Goal: Book appointment/travel/reservation

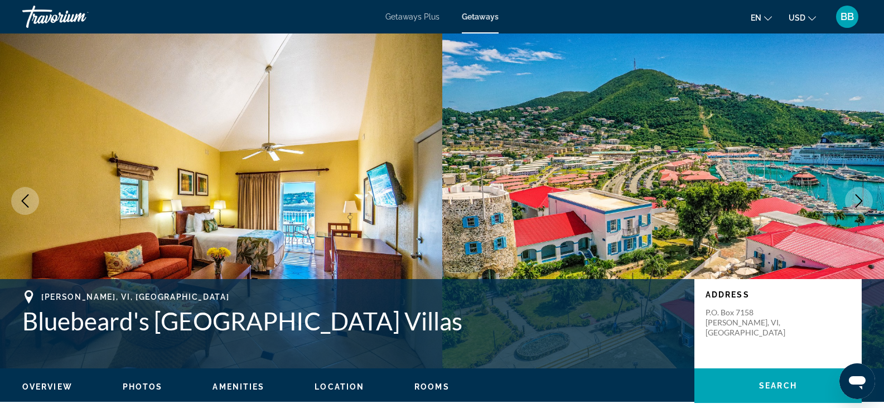
click at [415, 16] on span "Getaways Plus" at bounding box center [412, 16] width 54 height 9
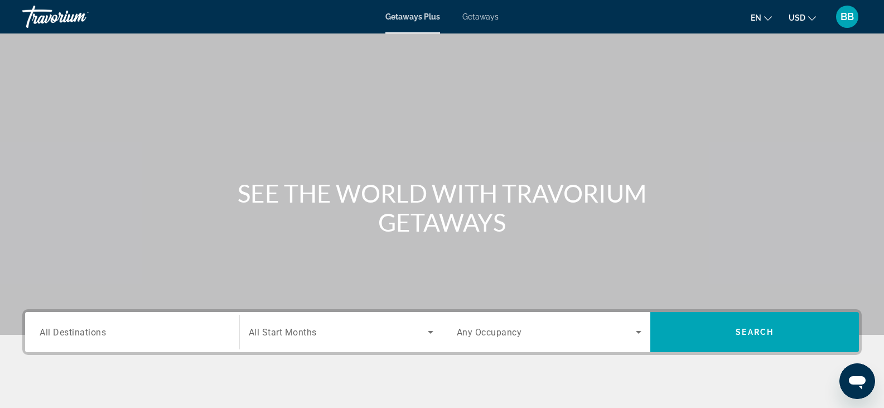
click at [849, 17] on span "BB" at bounding box center [846, 16] width 13 height 11
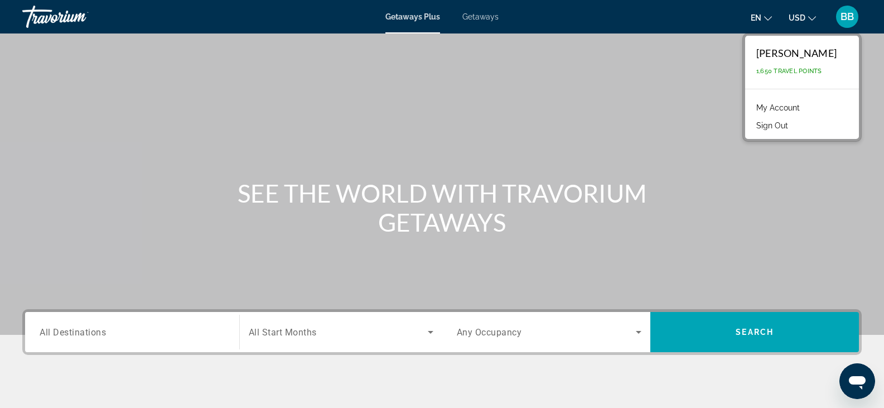
click at [56, 16] on div "Travorium" at bounding box center [78, 16] width 112 height 29
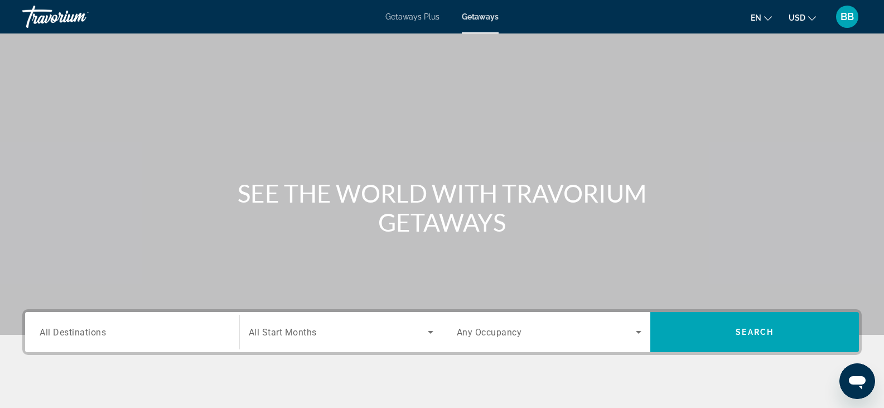
click at [57, 16] on div "Travorium" at bounding box center [78, 16] width 112 height 29
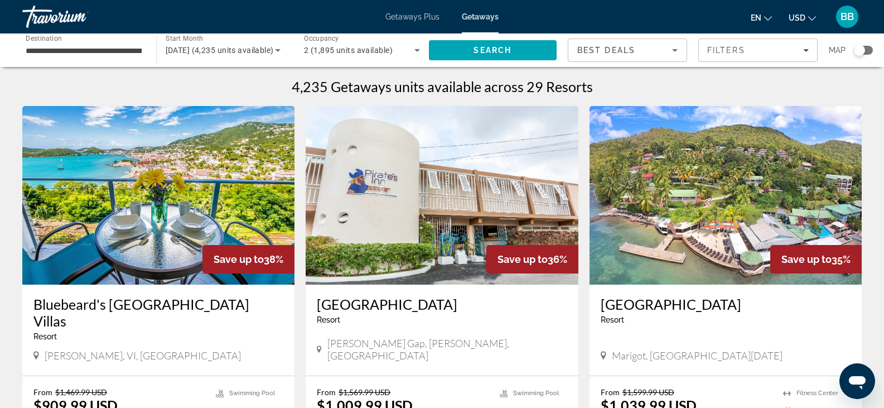
click at [868, 49] on div "Search widget" at bounding box center [863, 50] width 19 height 9
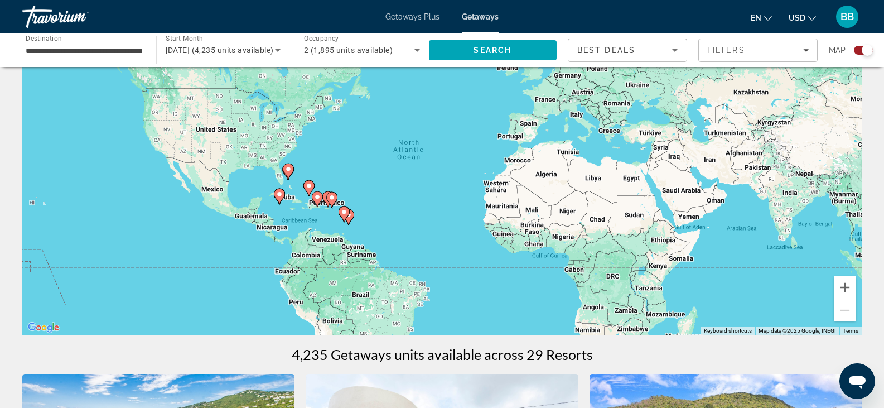
scroll to position [56, 0]
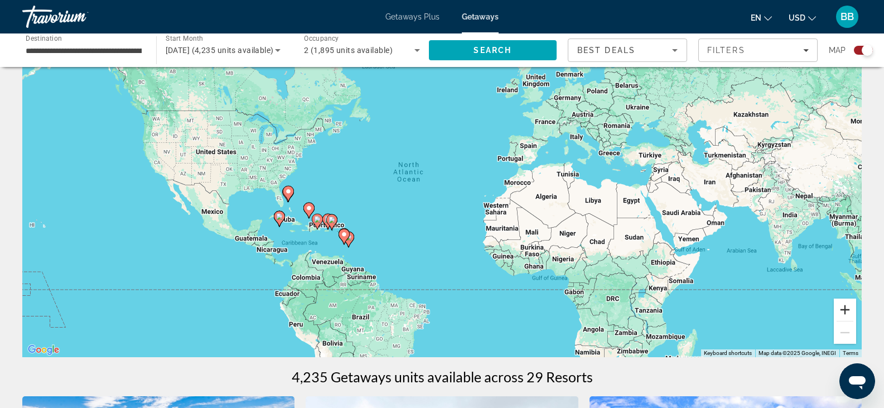
click at [847, 310] on button "Zoom in" at bounding box center [845, 309] width 22 height 22
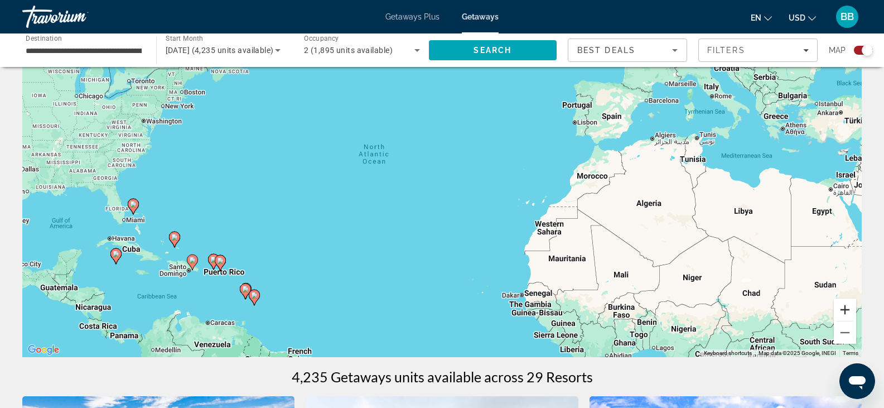
click at [847, 310] on button "Zoom in" at bounding box center [845, 309] width 22 height 22
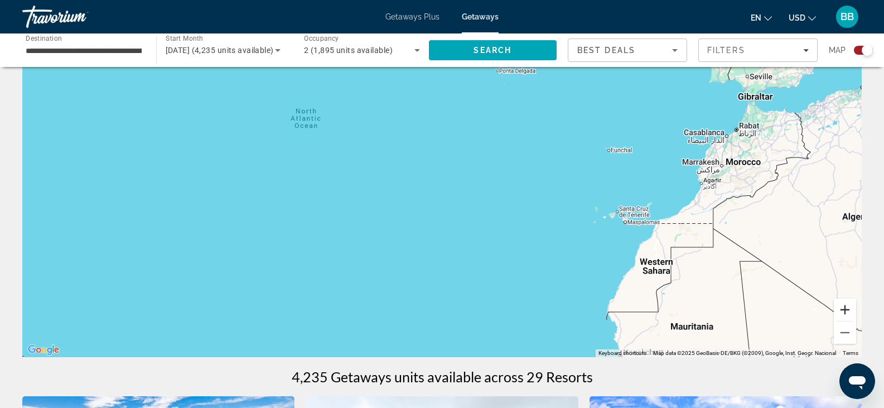
click at [847, 310] on button "Zoom in" at bounding box center [845, 309] width 22 height 22
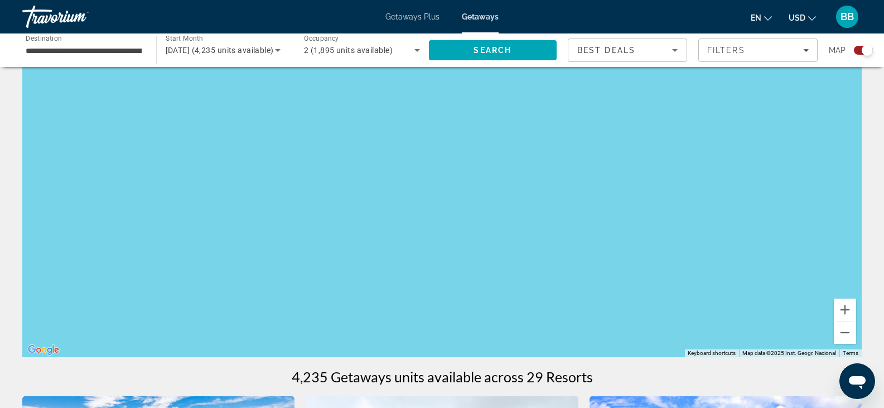
drag, startPoint x: 316, startPoint y: 240, endPoint x: 652, endPoint y: 156, distance: 346.2
click at [654, 156] on div "Main content" at bounding box center [441, 189] width 839 height 335
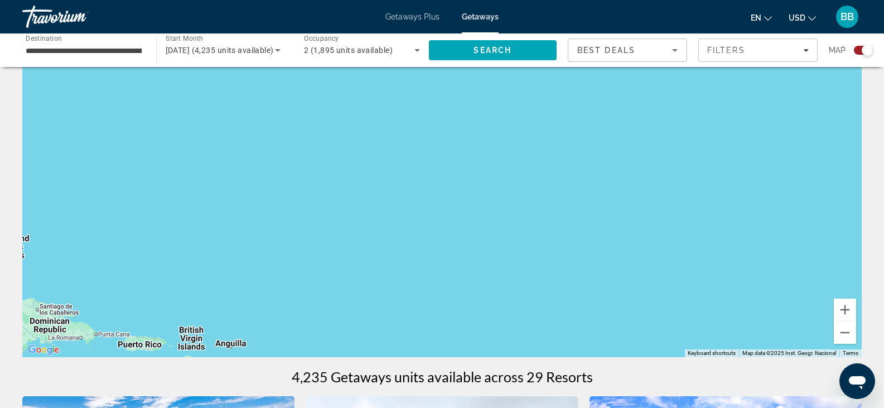
drag, startPoint x: 279, startPoint y: 223, endPoint x: 528, endPoint y: 147, distance: 260.5
click at [522, 148] on div "Main content" at bounding box center [441, 189] width 839 height 335
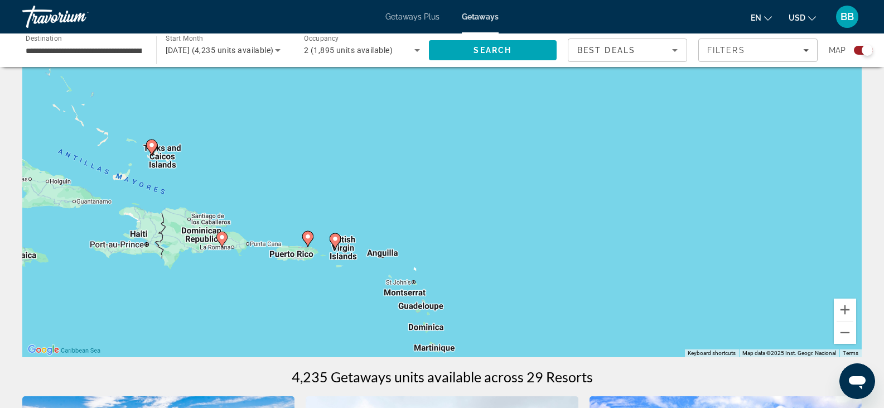
drag, startPoint x: 110, startPoint y: 220, endPoint x: 222, endPoint y: 132, distance: 142.7
click at [222, 132] on div "To activate drag with keyboard, press Alt + Enter. Once in keyboard drag state,…" at bounding box center [441, 189] width 839 height 335
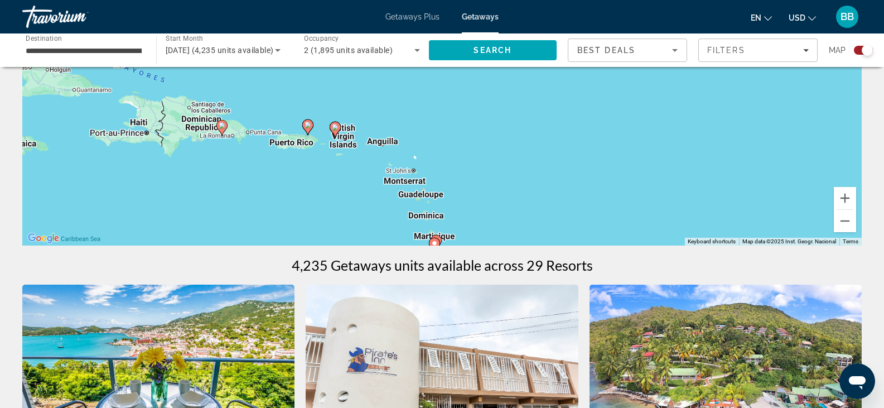
scroll to position [112, 0]
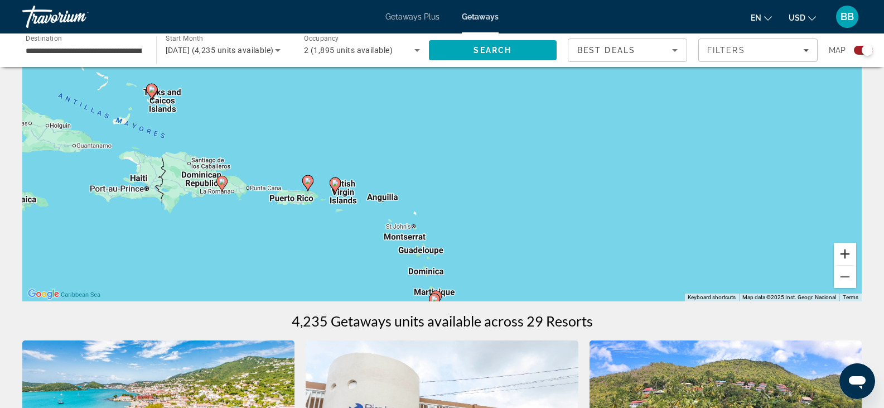
click at [844, 249] on button "Zoom in" at bounding box center [845, 254] width 22 height 22
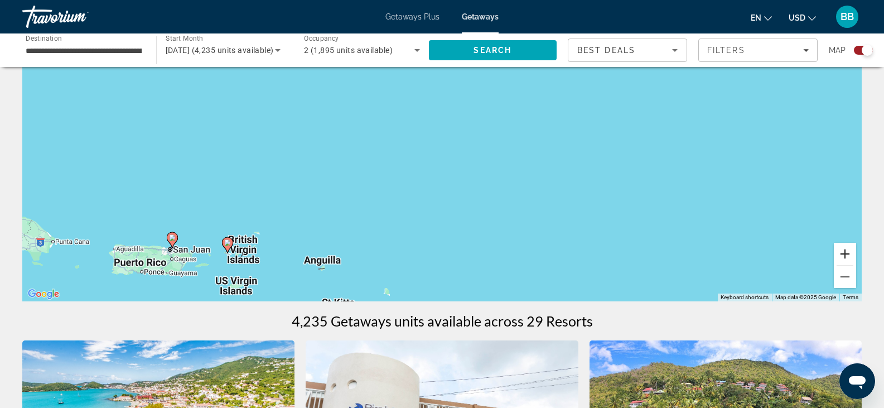
click at [844, 249] on button "Zoom in" at bounding box center [845, 254] width 22 height 22
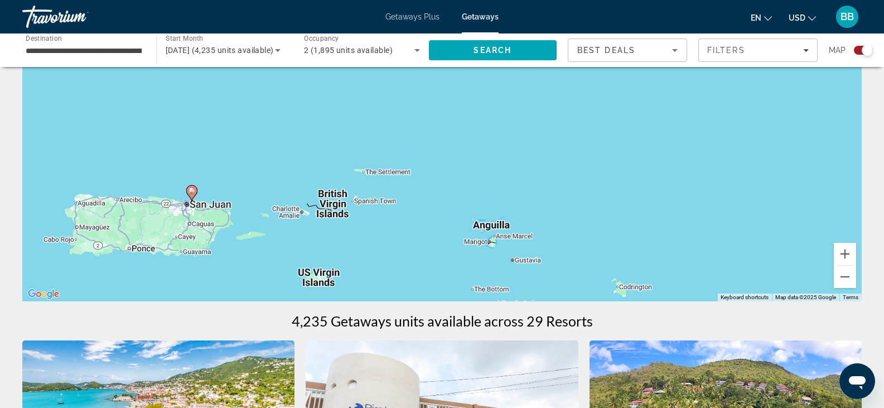
drag, startPoint x: 65, startPoint y: 241, endPoint x: 336, endPoint y: 75, distance: 317.9
click at [336, 75] on div "To activate drag with keyboard, press Alt + Enter. Once in keyboard drag state,…" at bounding box center [441, 134] width 839 height 335
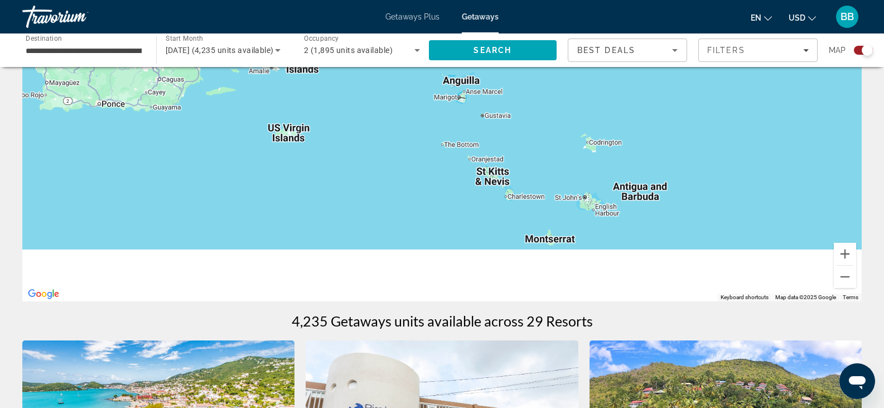
drag, startPoint x: 250, startPoint y: 137, endPoint x: 217, endPoint y: -13, distance: 154.2
click at [217, 0] on html "**********" at bounding box center [442, 92] width 884 height 408
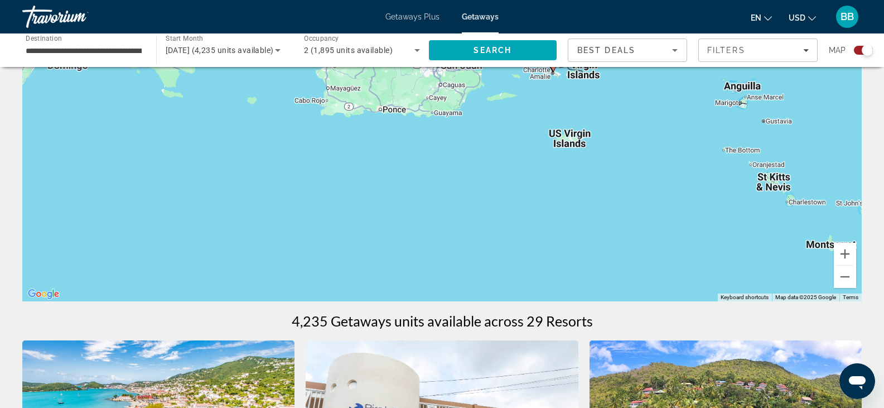
drag, startPoint x: 353, startPoint y: 176, endPoint x: 633, endPoint y: 265, distance: 294.5
click at [672, 249] on div "To activate drag with keyboard, press Alt + Enter. Once in keyboard drag state,…" at bounding box center [441, 134] width 839 height 335
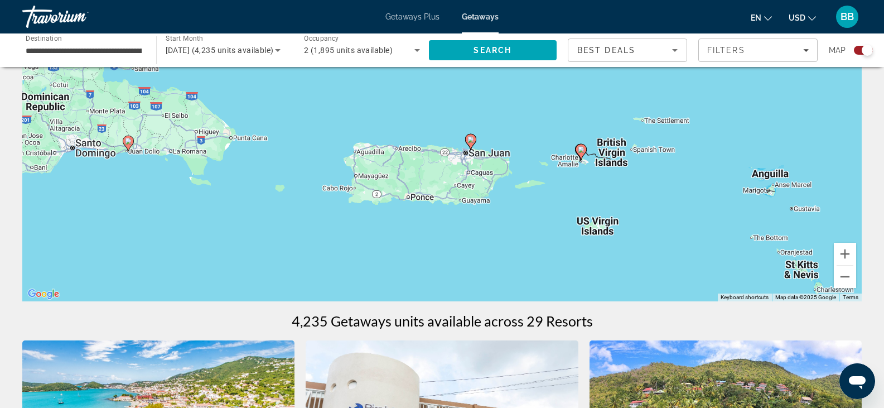
drag, startPoint x: 313, startPoint y: 156, endPoint x: 341, endPoint y: 239, distance: 87.8
click at [341, 239] on div "To activate drag with keyboard, press Alt + Enter. Once in keyboard drag state,…" at bounding box center [441, 134] width 839 height 335
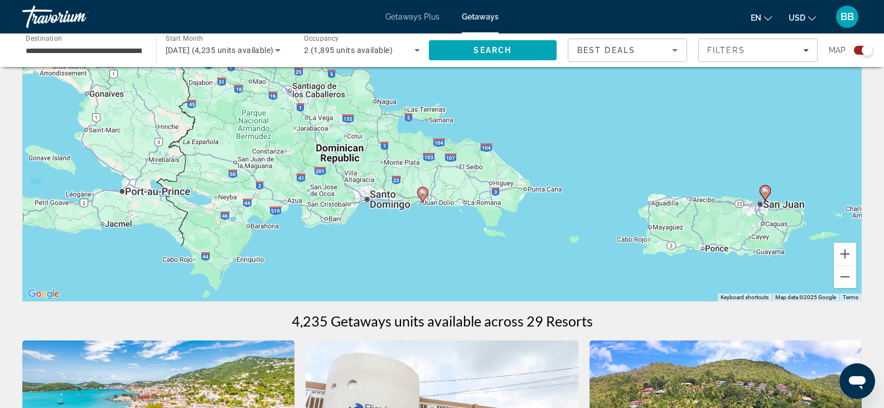
drag, startPoint x: 156, startPoint y: 212, endPoint x: 452, endPoint y: 264, distance: 300.5
click at [452, 264] on div "To activate drag with keyboard, press Alt + Enter. Once in keyboard drag state,…" at bounding box center [441, 134] width 839 height 335
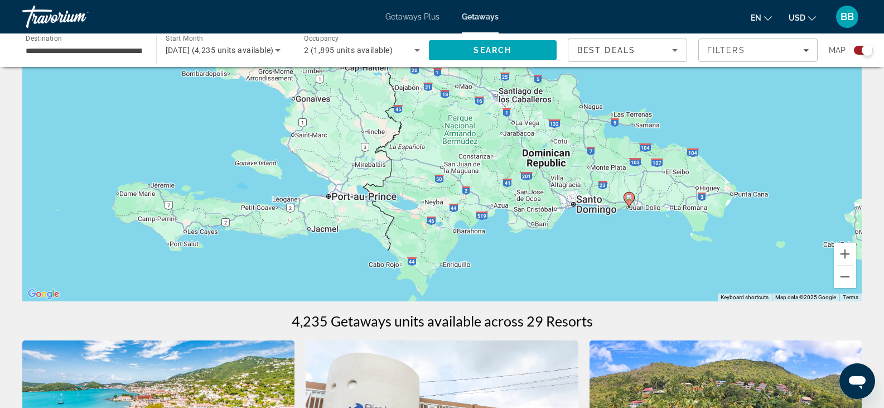
drag, startPoint x: 304, startPoint y: 267, endPoint x: 510, endPoint y: 270, distance: 206.3
click at [510, 270] on div "To activate drag with keyboard, press Alt + Enter. Once in keyboard drag state,…" at bounding box center [441, 134] width 839 height 335
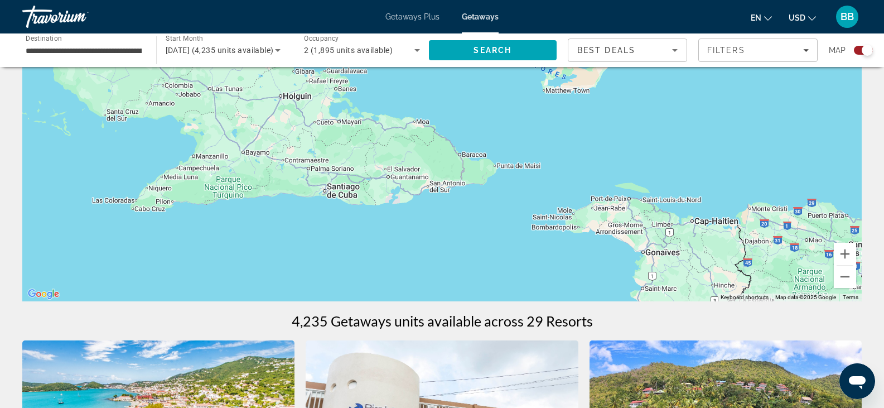
drag, startPoint x: 202, startPoint y: 157, endPoint x: 543, endPoint y: 311, distance: 374.4
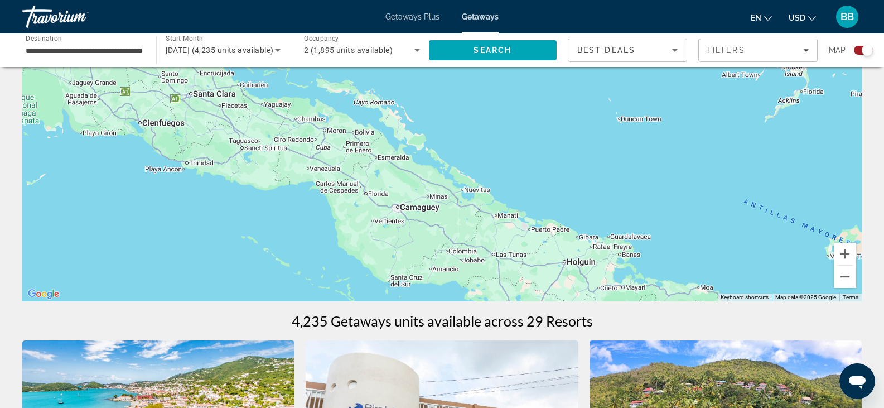
drag, startPoint x: 64, startPoint y: 144, endPoint x: 212, endPoint y: 241, distance: 177.2
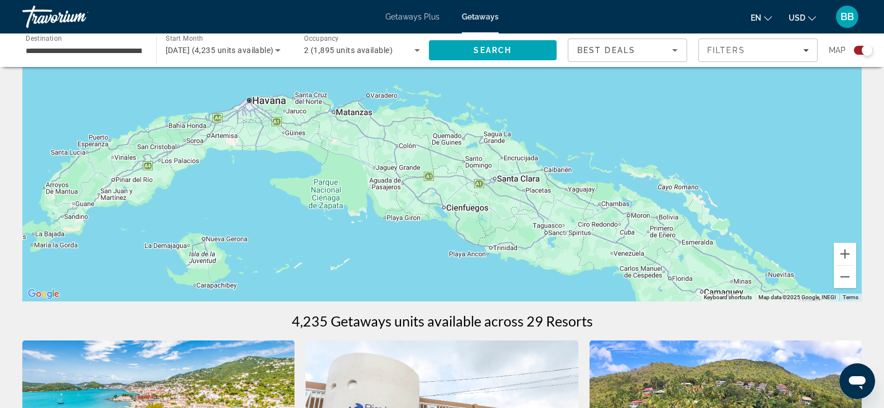
drag, startPoint x: 52, startPoint y: 161, endPoint x: 356, endPoint y: 249, distance: 315.7
click at [356, 249] on div "To activate drag with keyboard, press Alt + Enter. Once in keyboard drag state,…" at bounding box center [441, 134] width 839 height 335
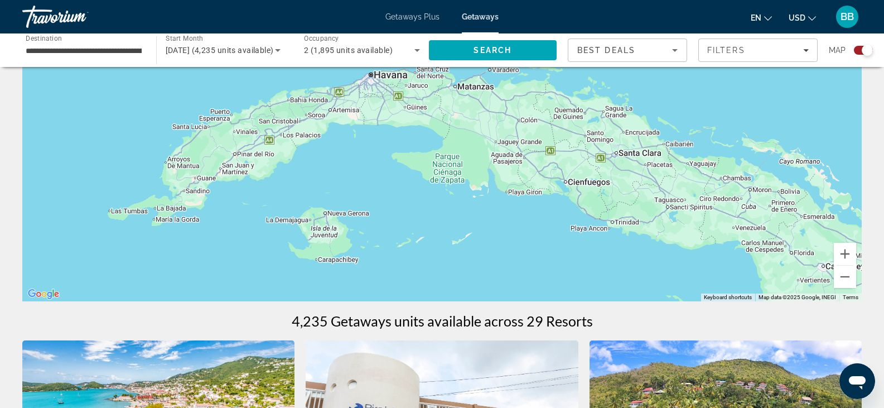
drag, startPoint x: 144, startPoint y: 220, endPoint x: 248, endPoint y: 211, distance: 104.1
click at [248, 211] on div "Main content" at bounding box center [441, 134] width 839 height 335
